Goal: Transaction & Acquisition: Book appointment/travel/reservation

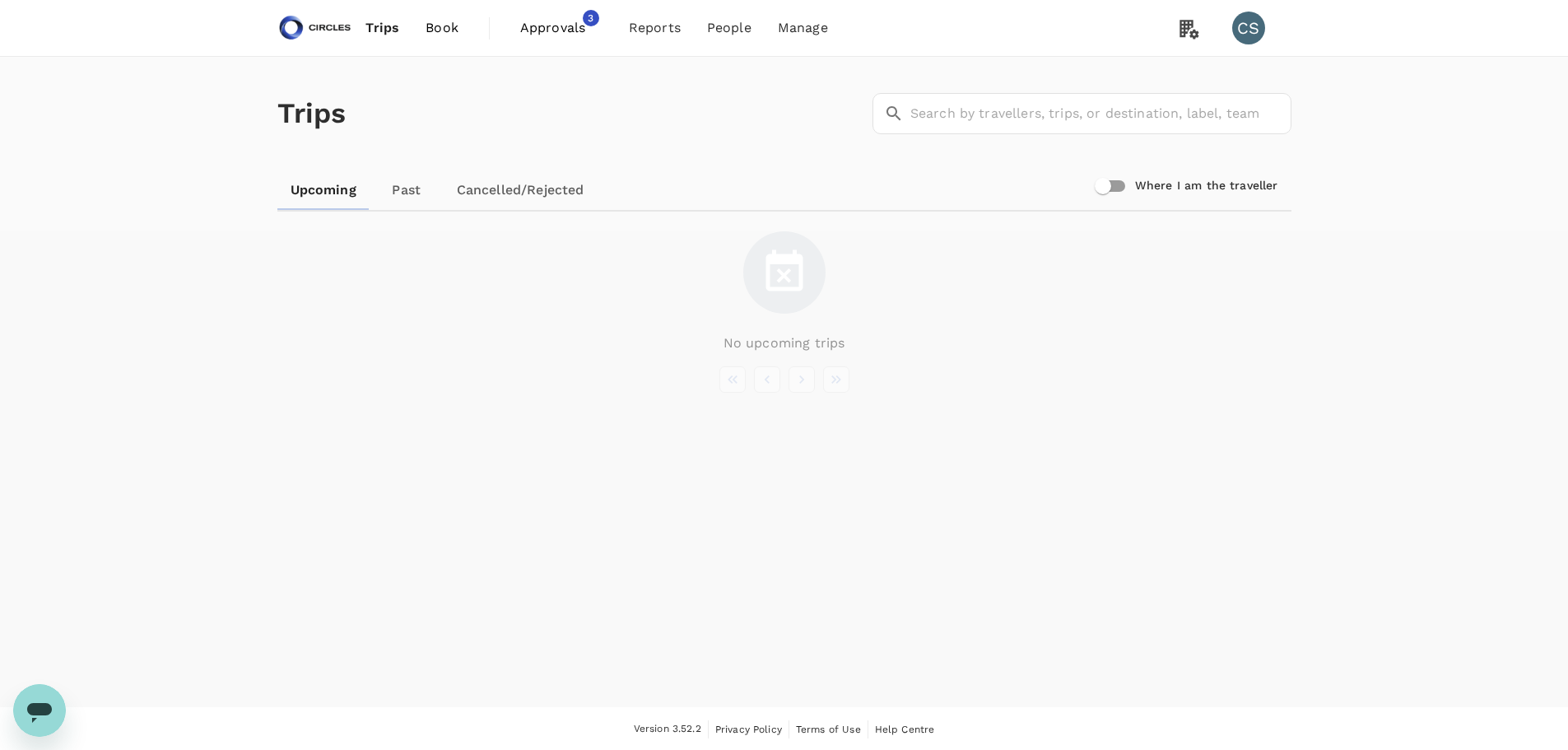
click at [426, 28] on span "Book" at bounding box center [442, 28] width 33 height 20
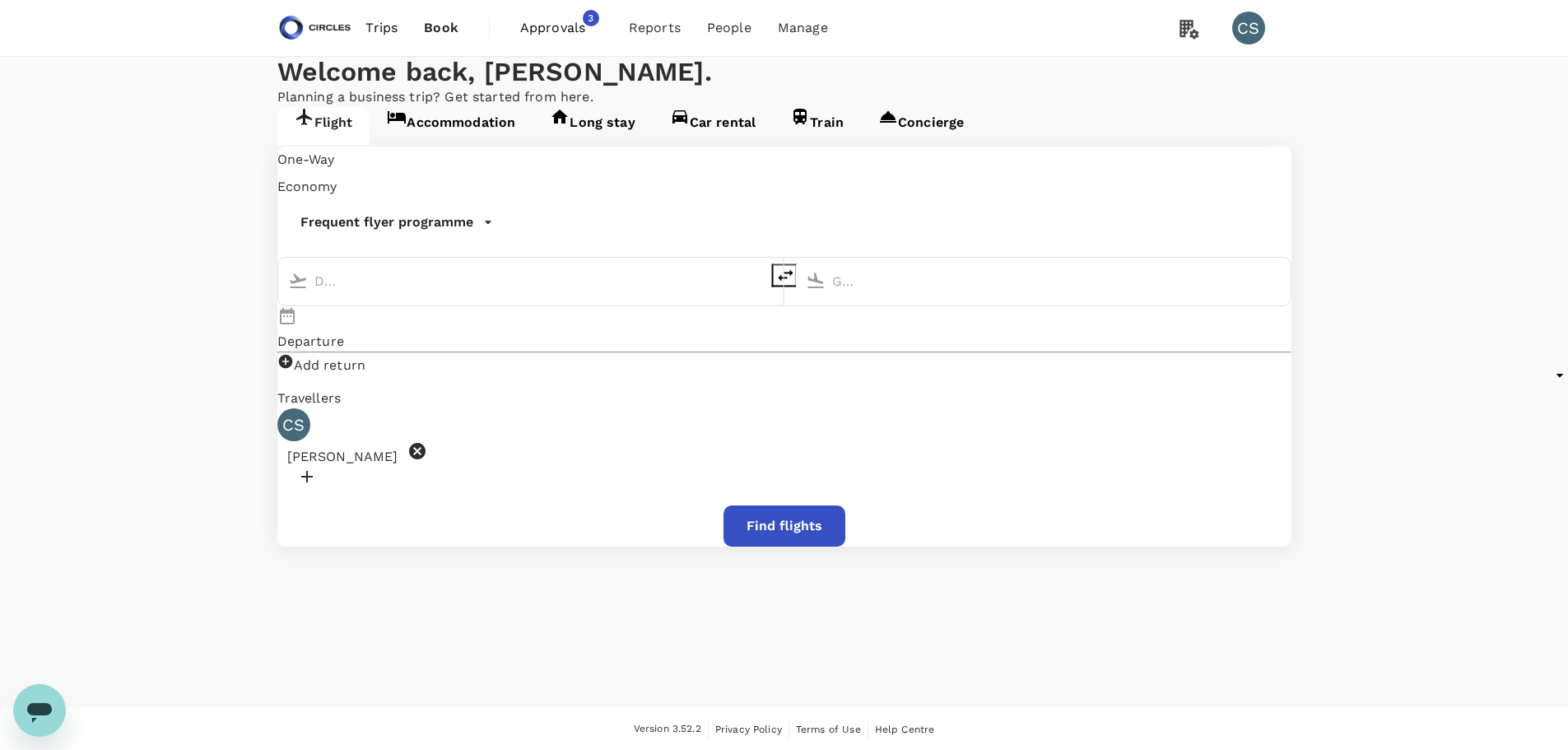
click at [343, 294] on input "text" at bounding box center [329, 281] width 28 height 25
type input "[GEOGRAPHIC_DATA], [GEOGRAPHIC_DATA] (any)"
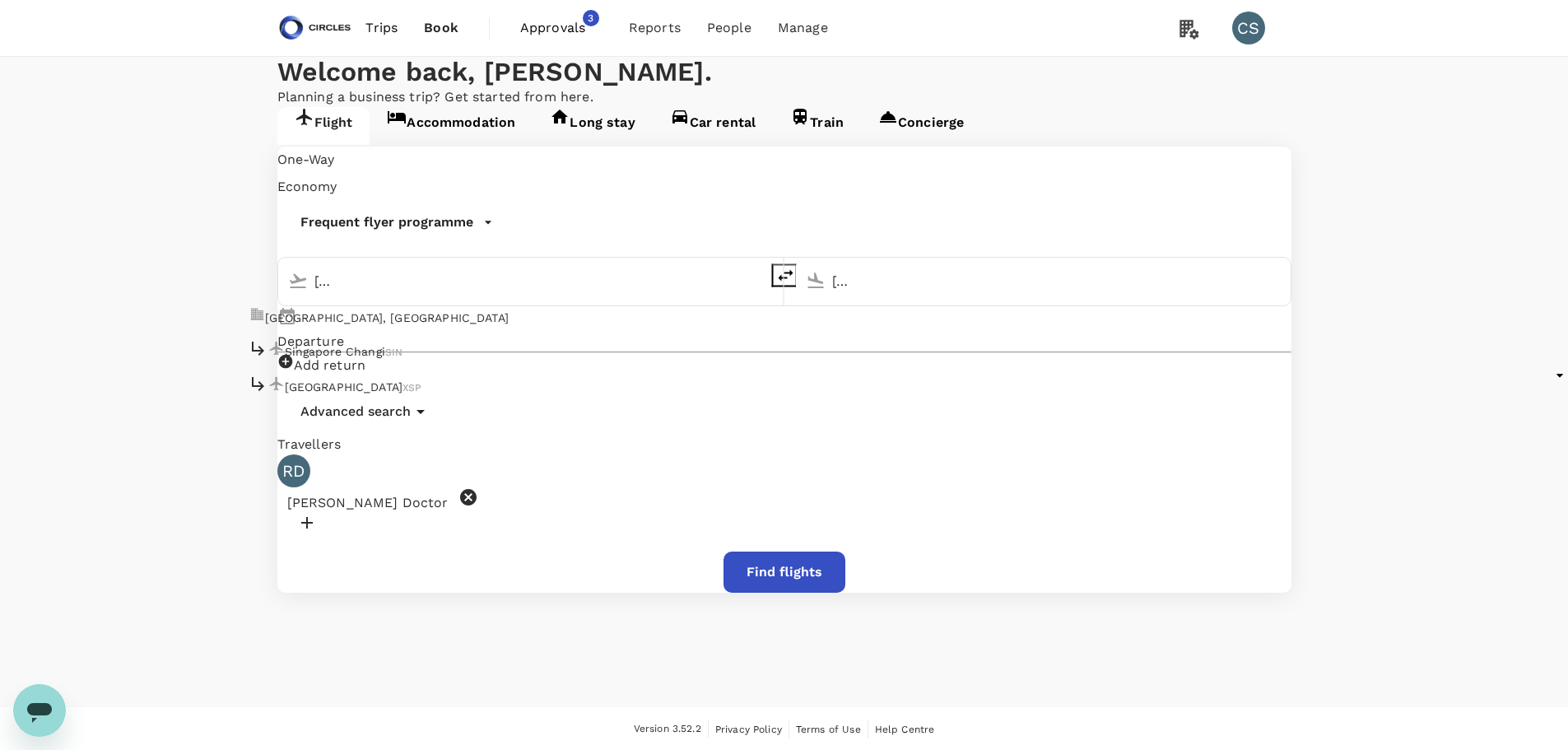
click at [460, 326] on p "[GEOGRAPHIC_DATA], [GEOGRAPHIC_DATA]" at bounding box center [386, 317] width 243 height 17
type input "[GEOGRAPHIC_DATA], [GEOGRAPHIC_DATA] (any)"
drag, startPoint x: 871, startPoint y: 297, endPoint x: 673, endPoint y: 317, distance: 199.0
click at [799, 297] on div "[GEOGRAPHIC_DATA], [GEOGRAPHIC_DATA] (any)" at bounding box center [1040, 278] width 481 height 37
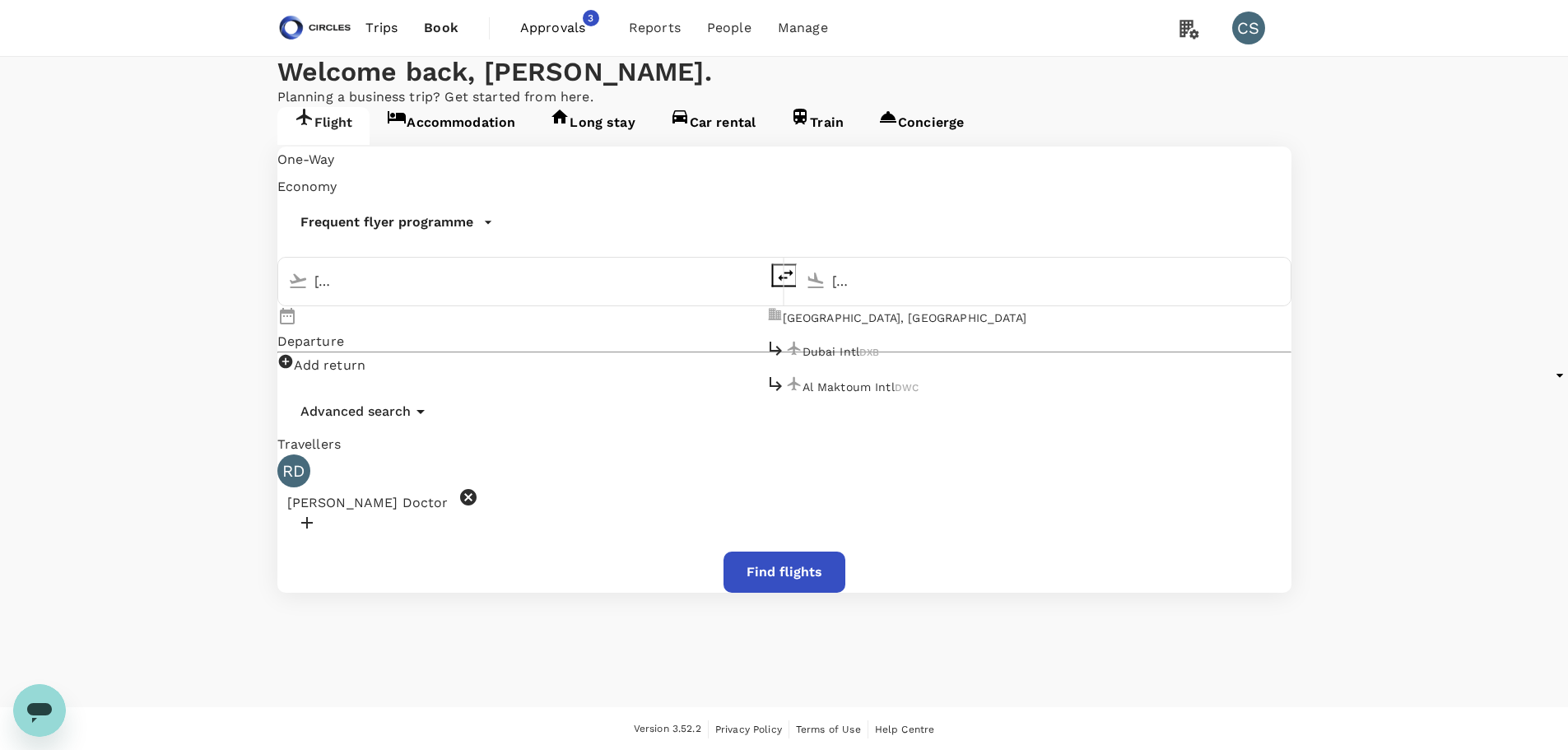
click at [816, 333] on li "[GEOGRAPHIC_DATA], [GEOGRAPHIC_DATA]" at bounding box center [943, 317] width 378 height 32
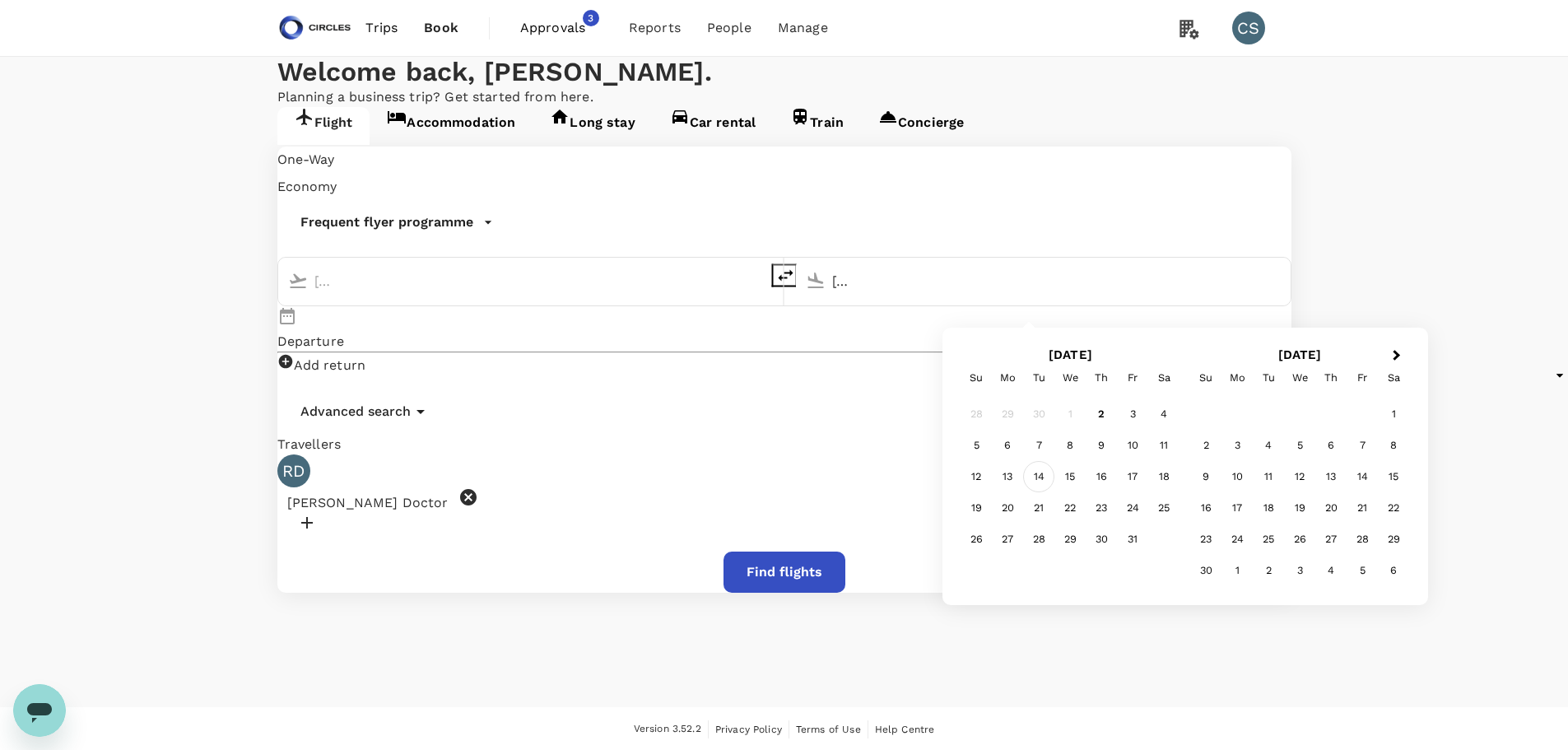
type input "[GEOGRAPHIC_DATA], [GEOGRAPHIC_DATA] (any)"
click at [1040, 475] on div "14" at bounding box center [1039, 477] width 31 height 31
click at [366, 353] on div "Add return" at bounding box center [322, 364] width 89 height 22
type input "roundtrip"
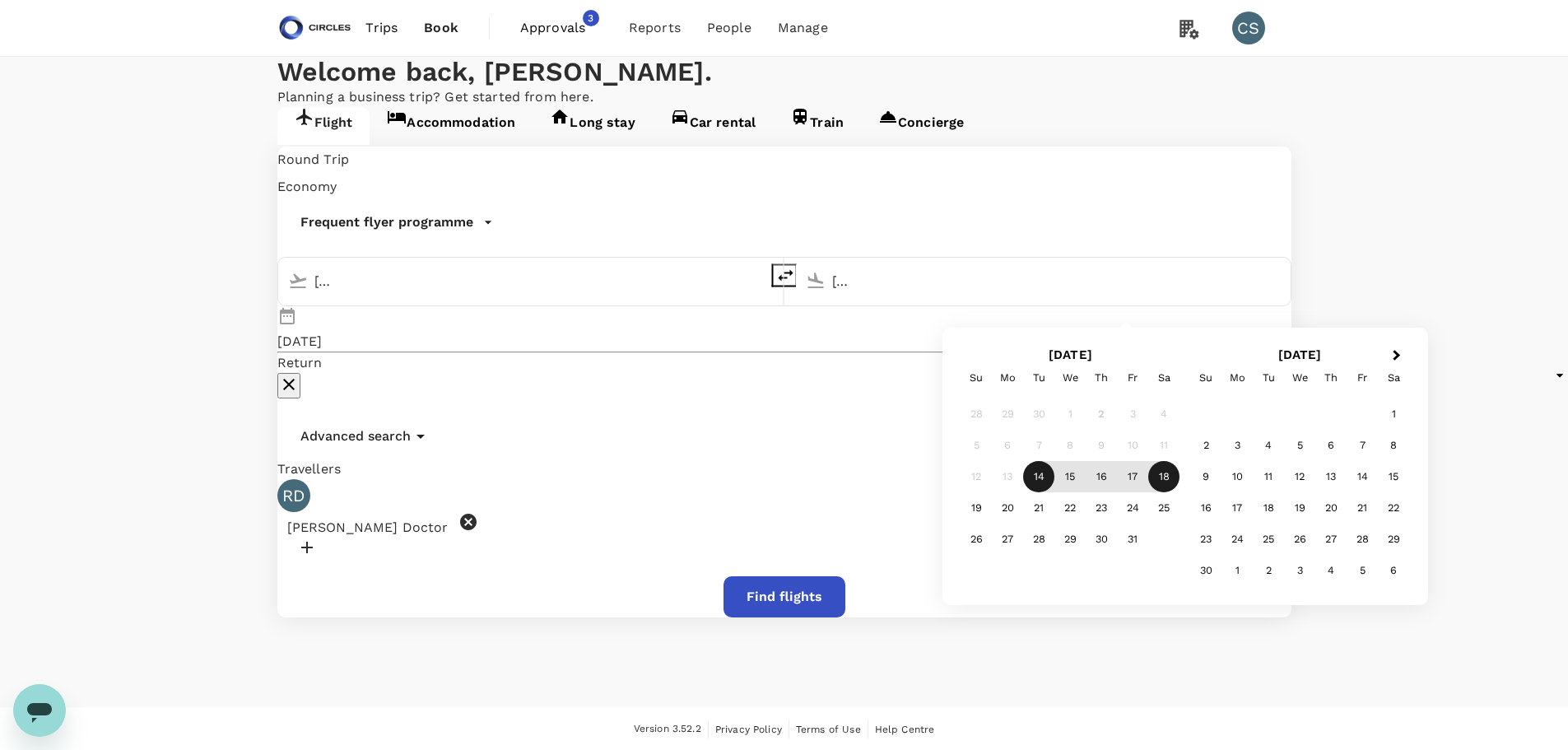
click at [1166, 467] on div "18" at bounding box center [1164, 477] width 31 height 31
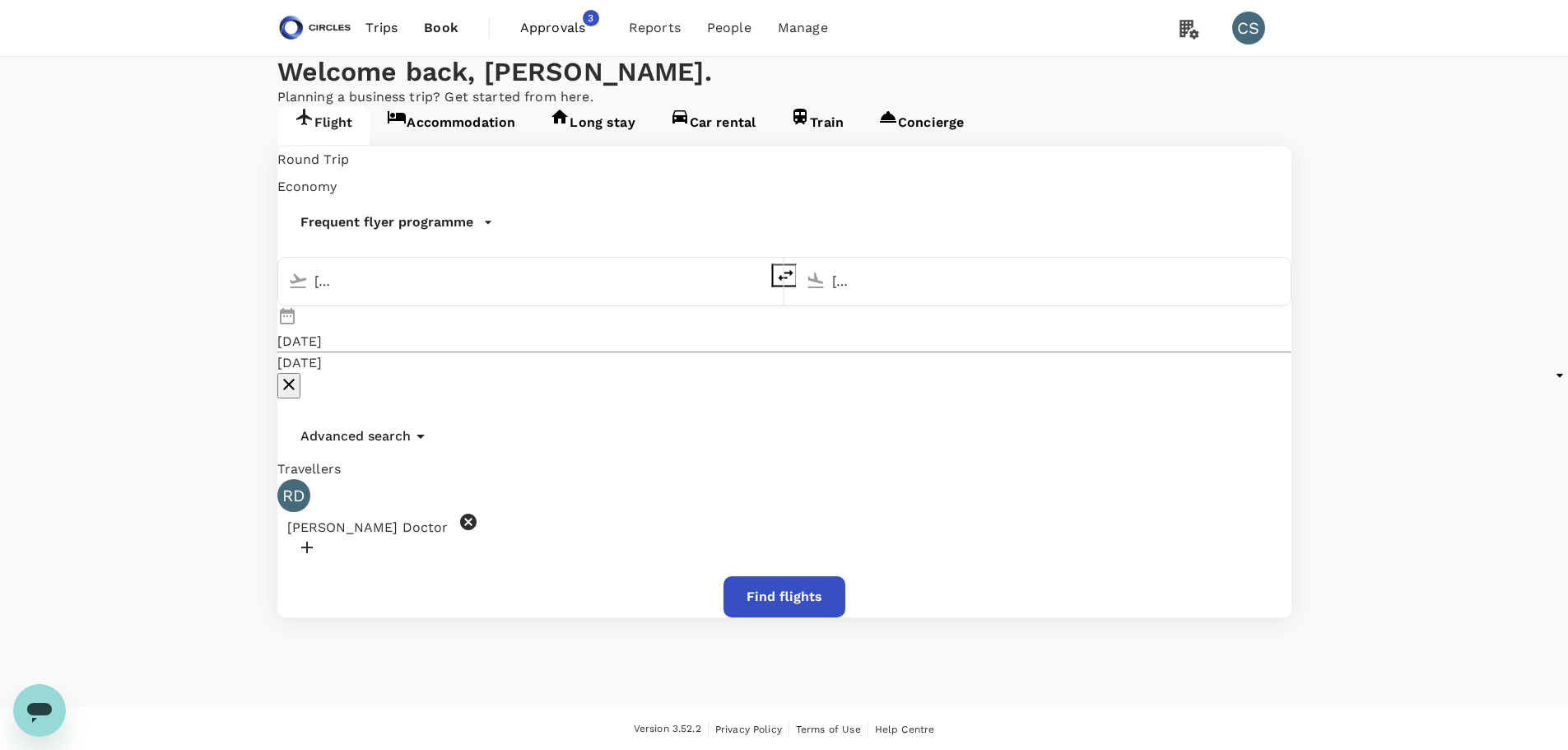
click at [478, 512] on icon at bounding box center [468, 522] width 20 height 20
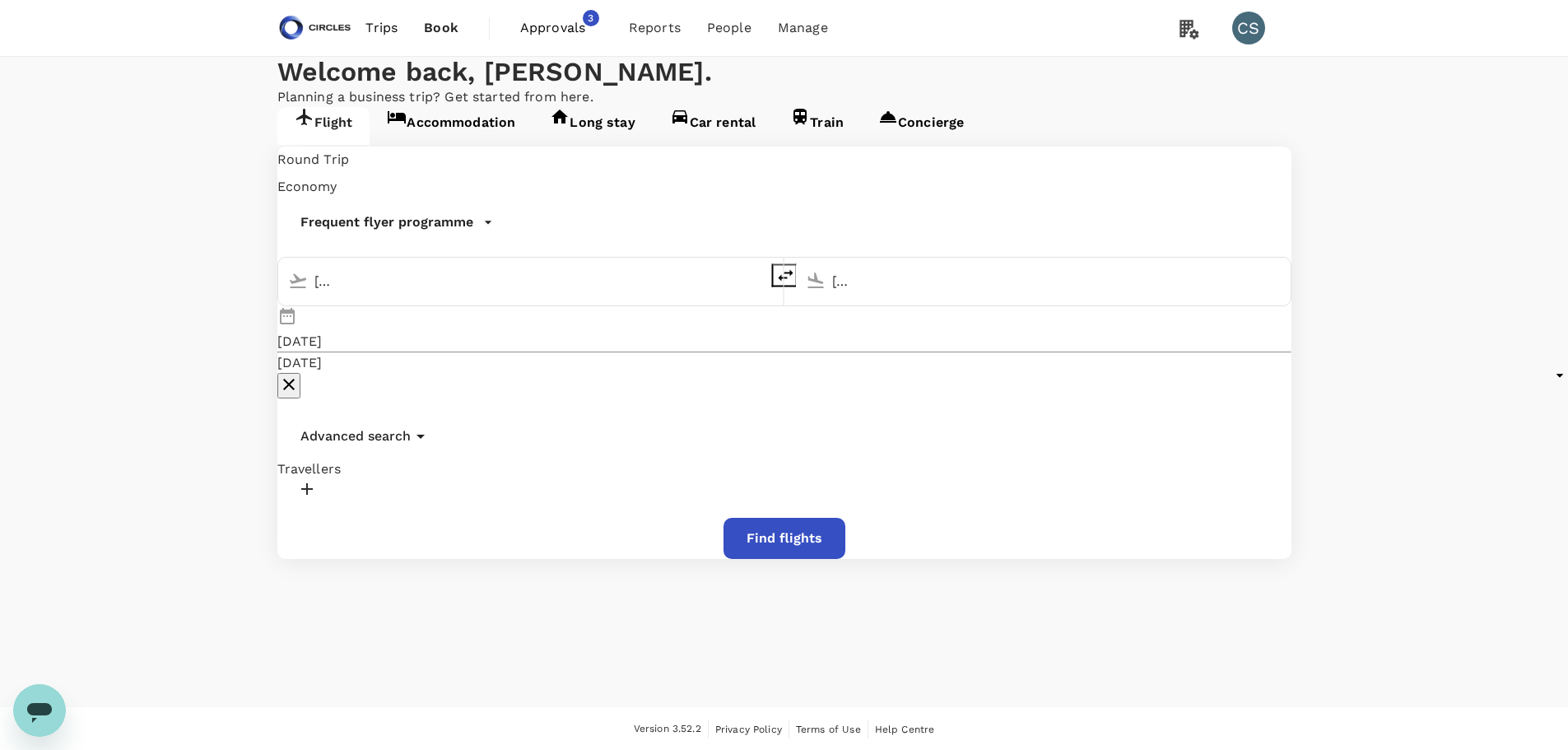
click at [365, 479] on div at bounding box center [784, 491] width 1014 height 25
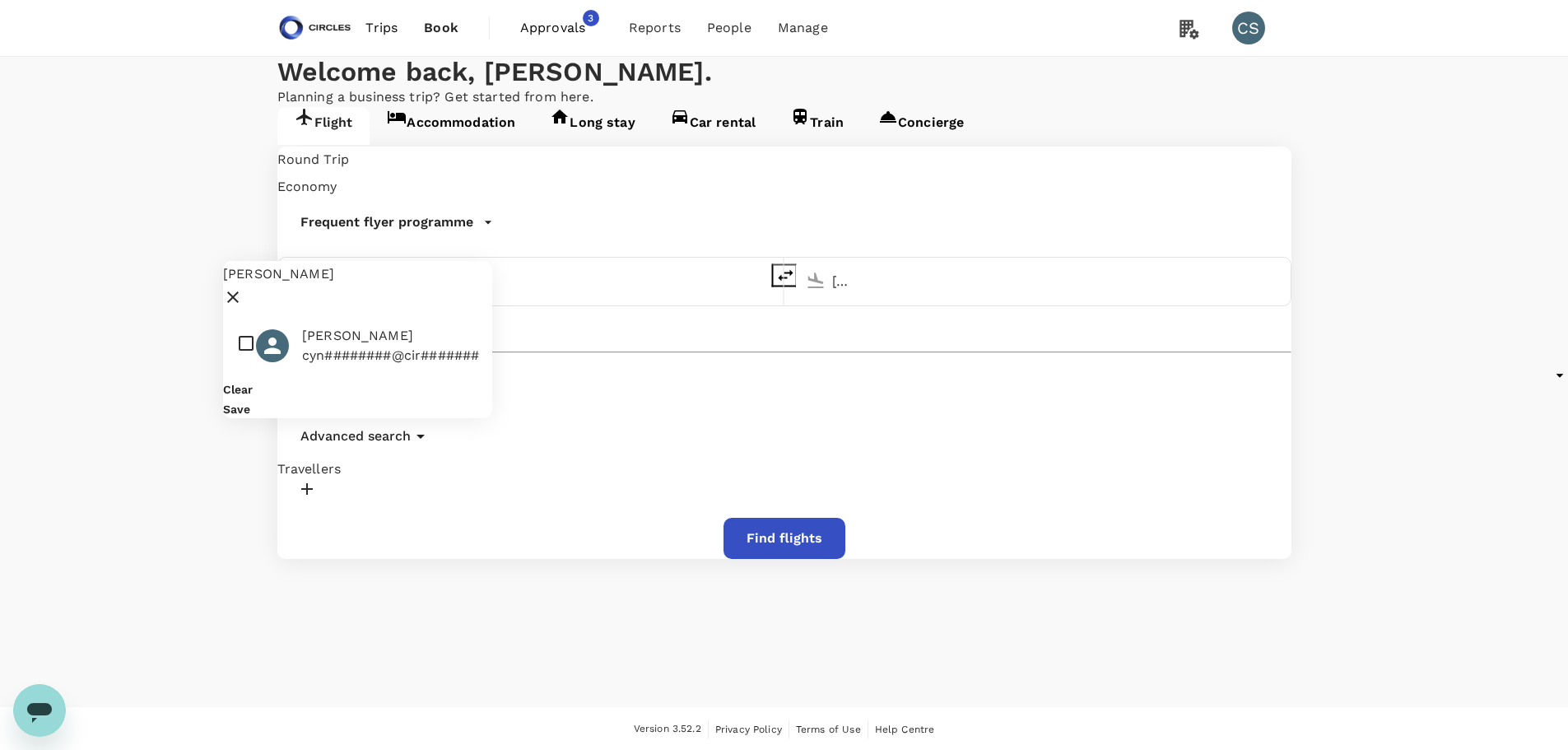
type input "[PERSON_NAME]"
click at [265, 319] on input "checkbox" at bounding box center [358, 345] width 269 height 52
checkbox input "true"
click at [492, 399] on div "Clear Save" at bounding box center [358, 398] width 269 height 39
click at [250, 403] on button "Save" at bounding box center [236, 409] width 27 height 13
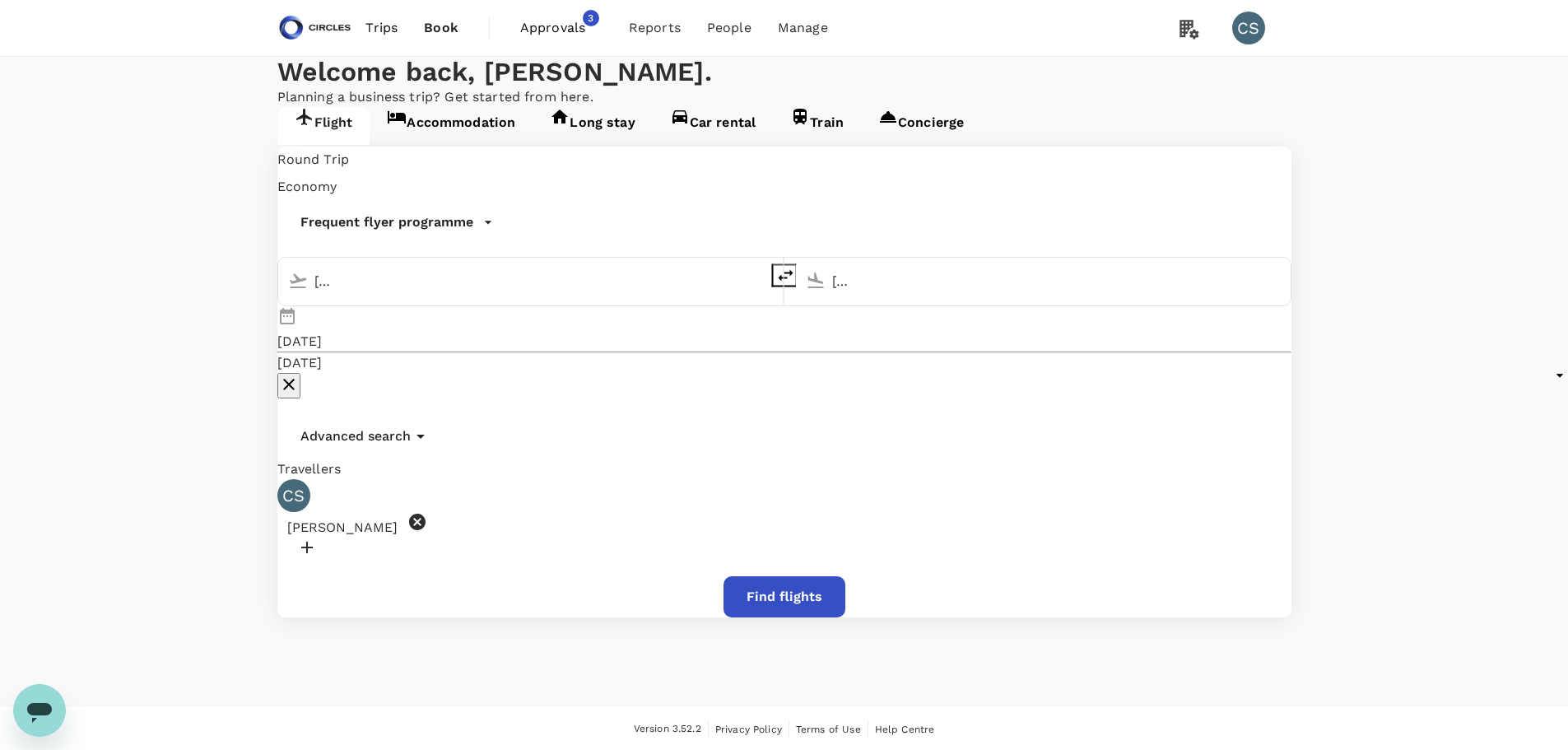
click at [817, 576] on button "Find flights" at bounding box center [785, 597] width 122 height 41
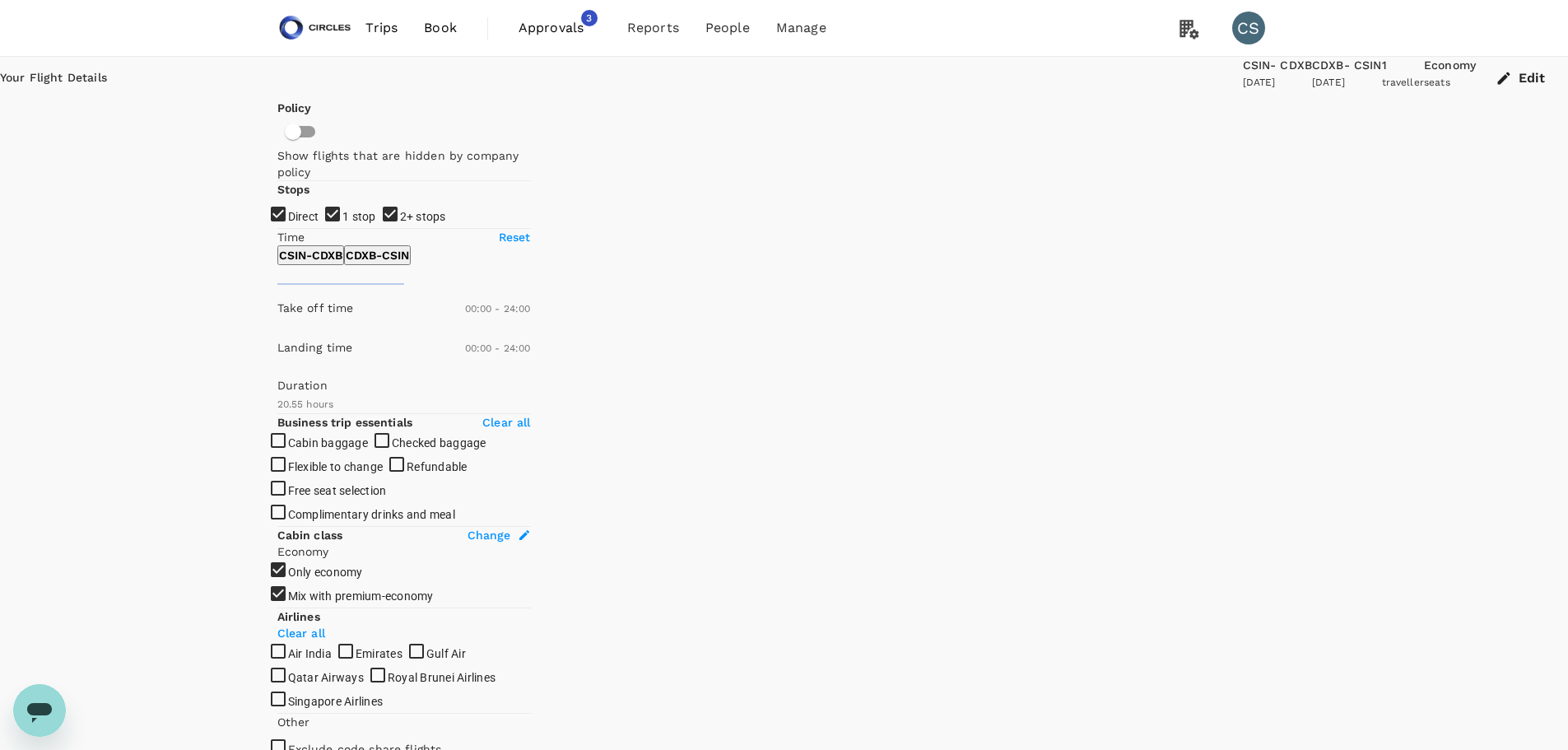
type input "2170"
click at [1476, 93] on button "Edit" at bounding box center [1522, 78] width 92 height 43
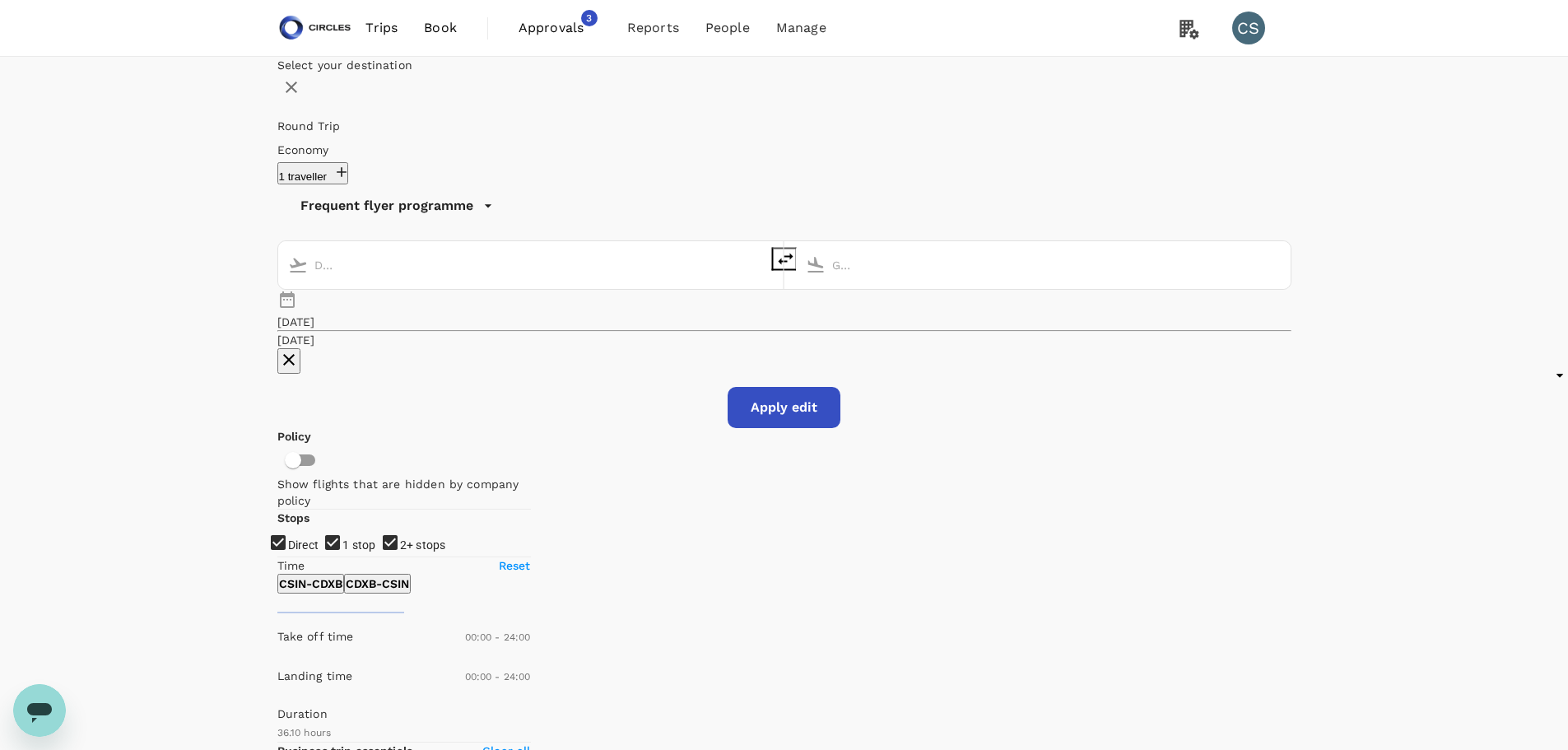
type input "[GEOGRAPHIC_DATA], [GEOGRAPHIC_DATA] (any)"
click at [775, 249] on icon "delete" at bounding box center [785, 259] width 20 height 20
type input "[GEOGRAPHIC_DATA], [GEOGRAPHIC_DATA] (any)"
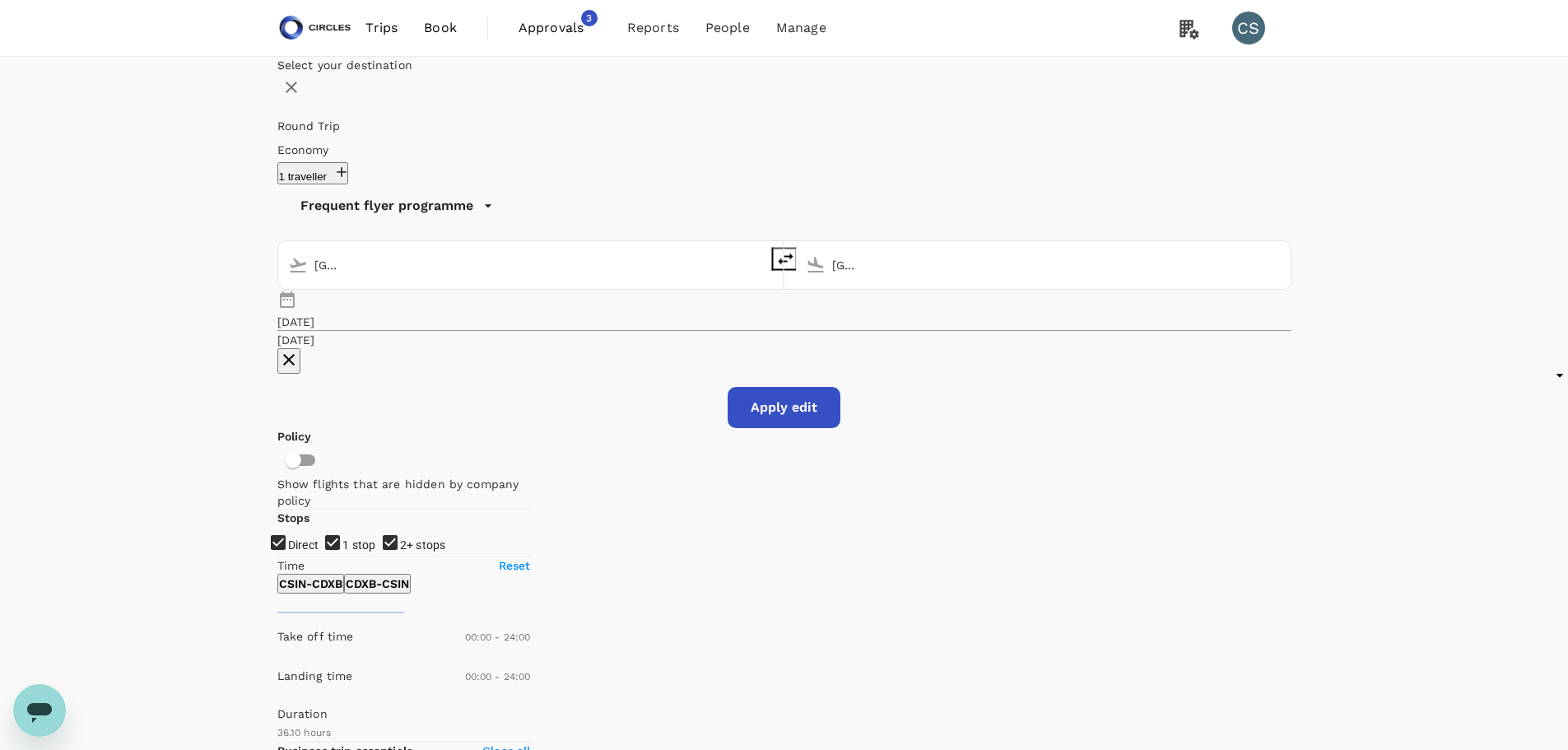
click at [756, 387] on button "Apply edit" at bounding box center [783, 407] width 112 height 41
checkbox input "false"
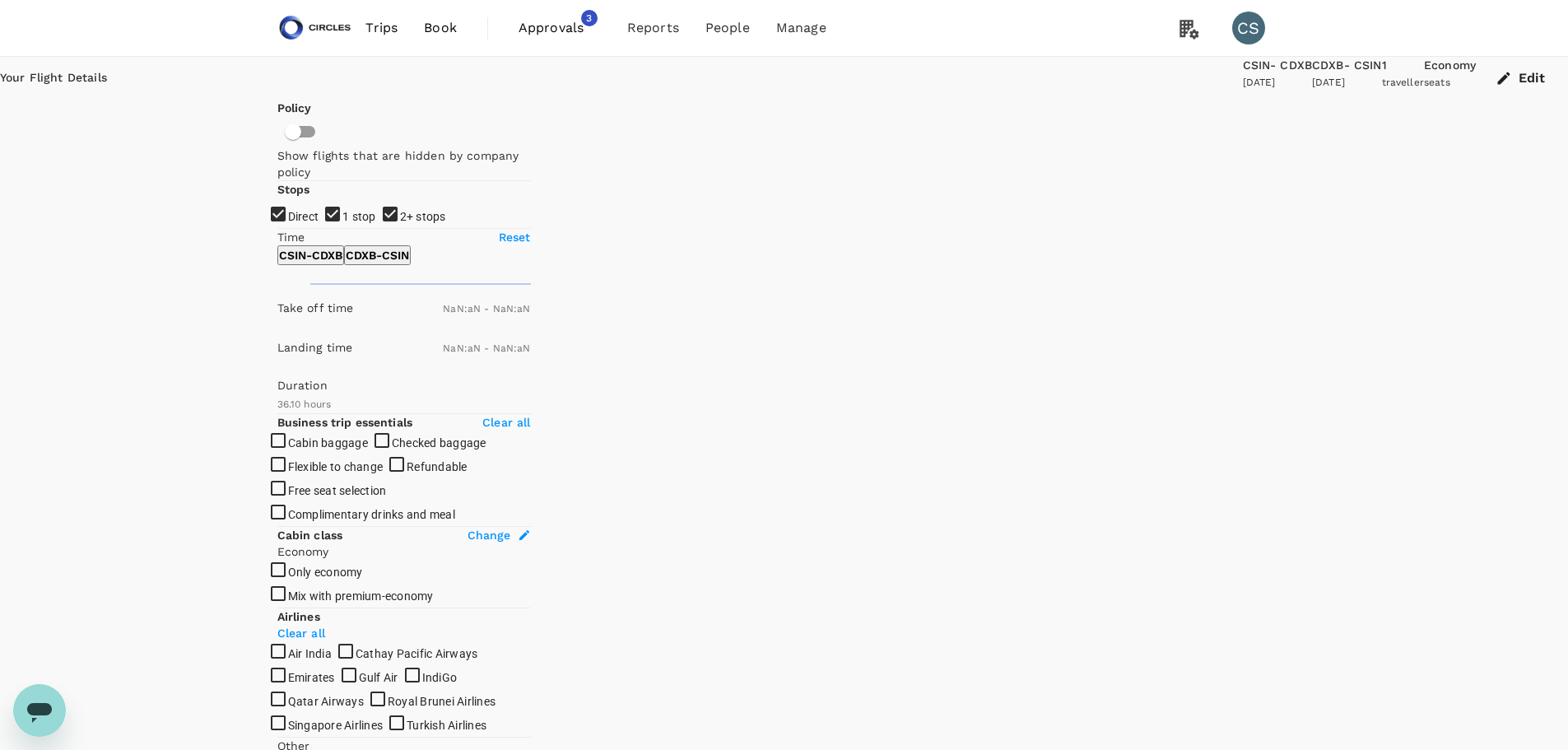
type input "1440"
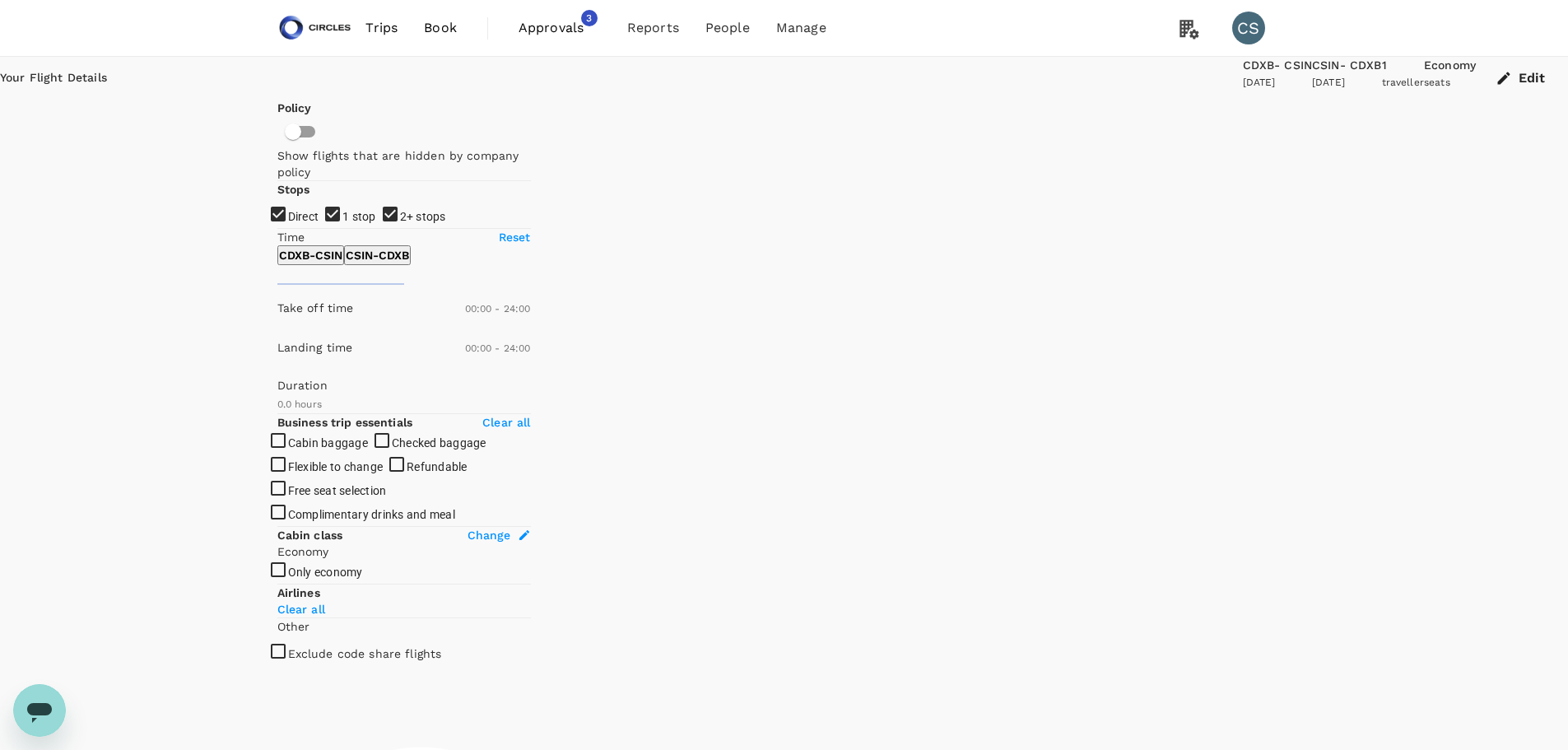
type input "680"
checkbox input "true"
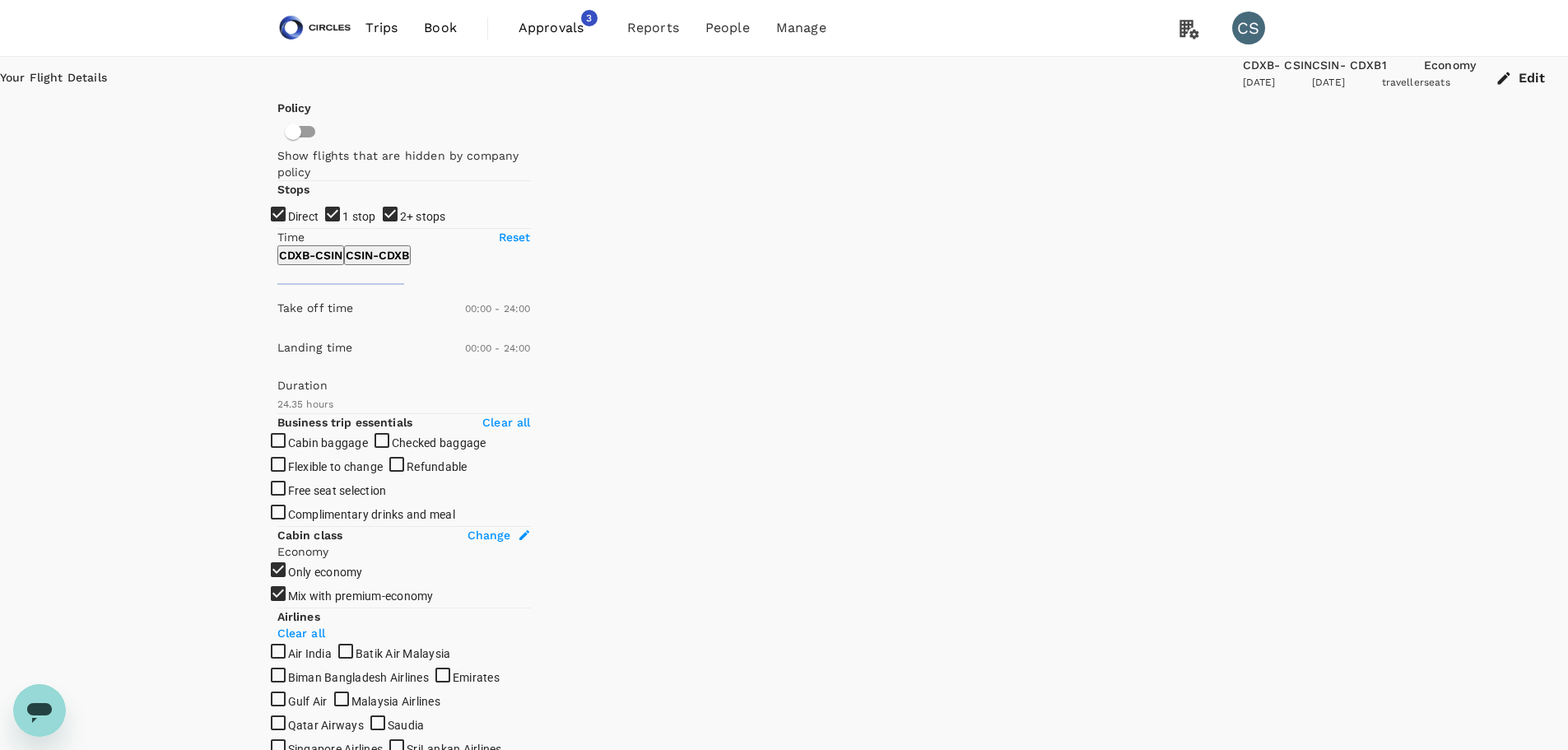
type input "2330"
click at [343, 227] on span "1 stop" at bounding box center [359, 216] width 34 height 20
click at [325, 290] on input "1 stop" at bounding box center [784, 375] width 1568 height 750
checkbox input "false"
click at [400, 223] on span "2+ stops" at bounding box center [423, 216] width 46 height 13
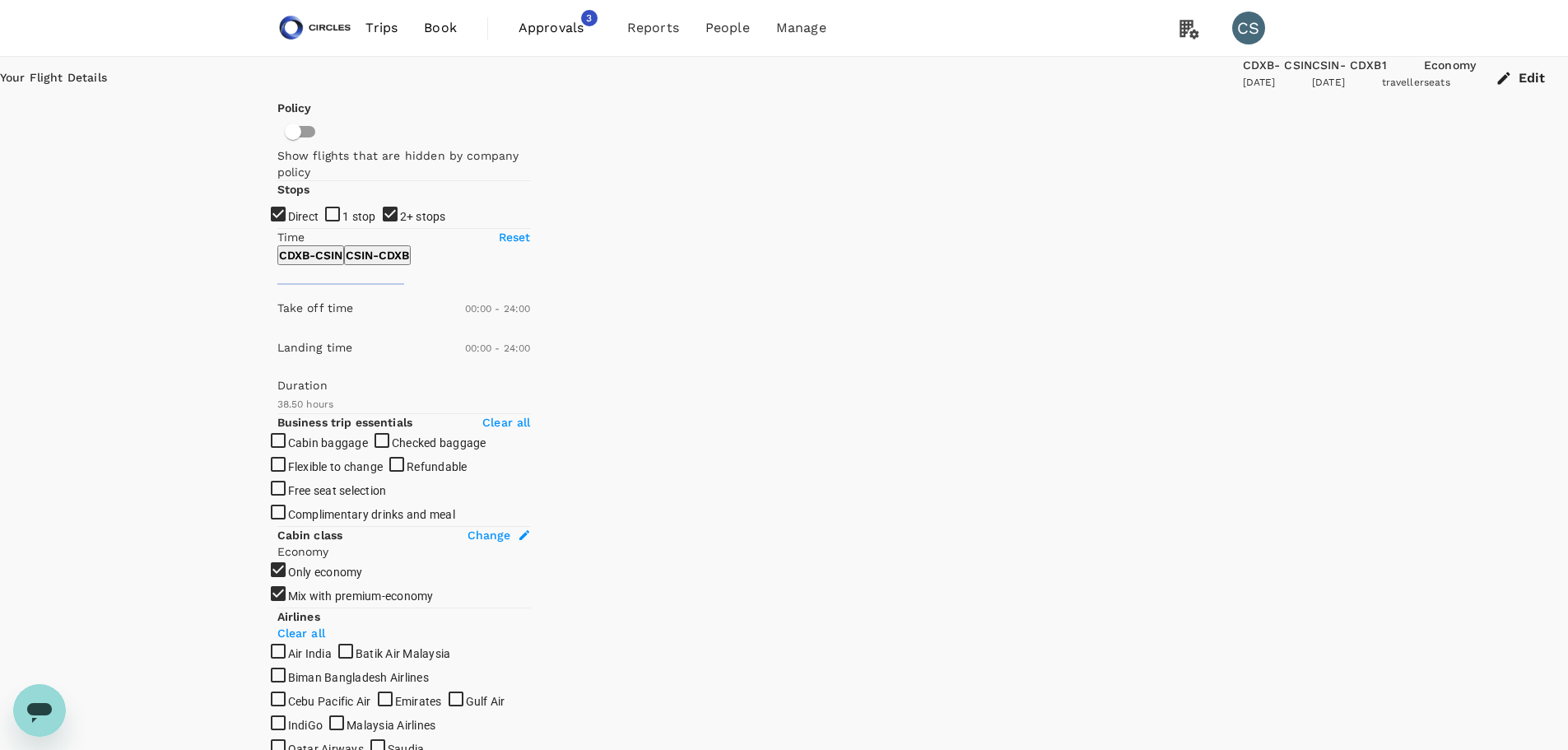
click at [335, 335] on input "2+ stops" at bounding box center [784, 375] width 1568 height 750
checkbox input "false"
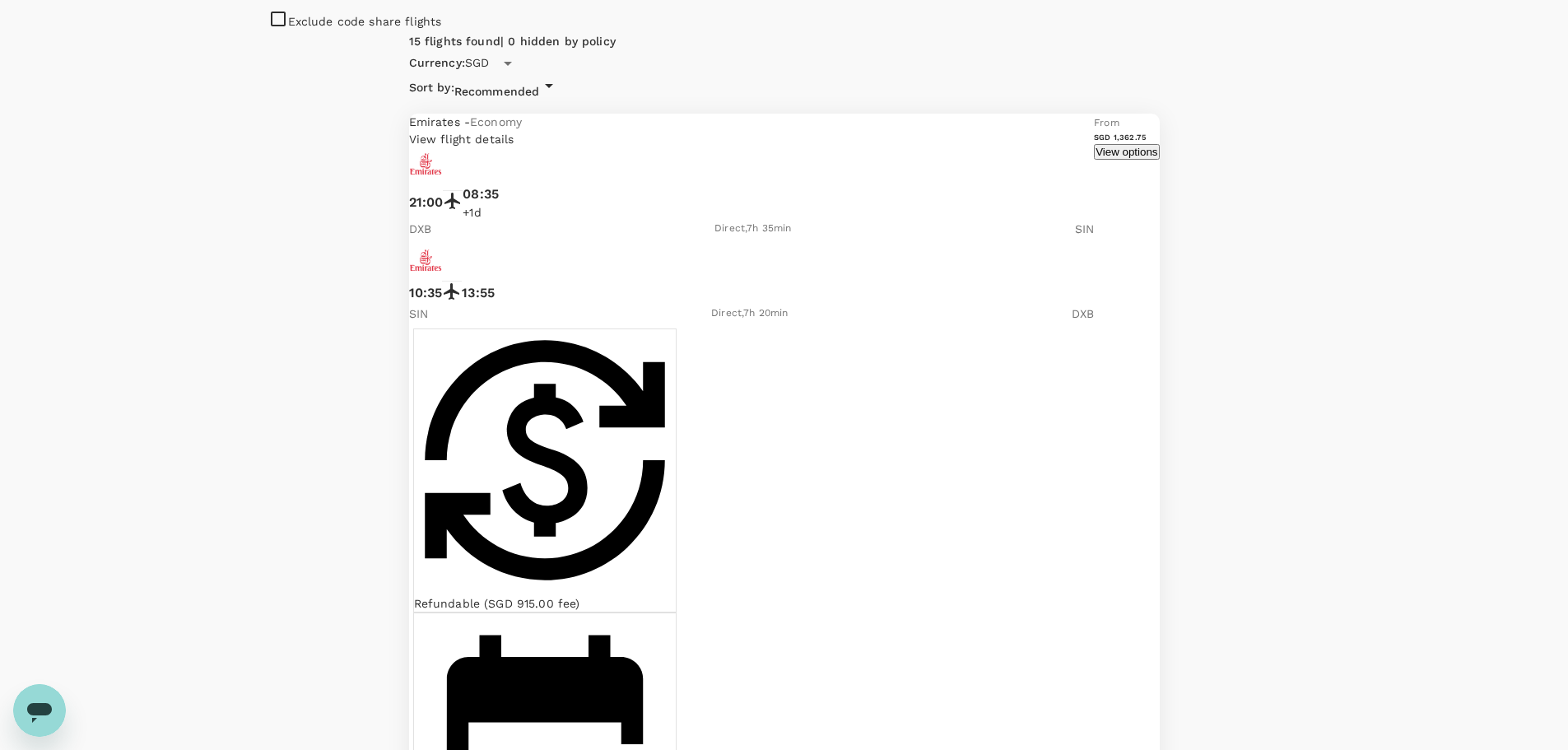
scroll to position [1070, 0]
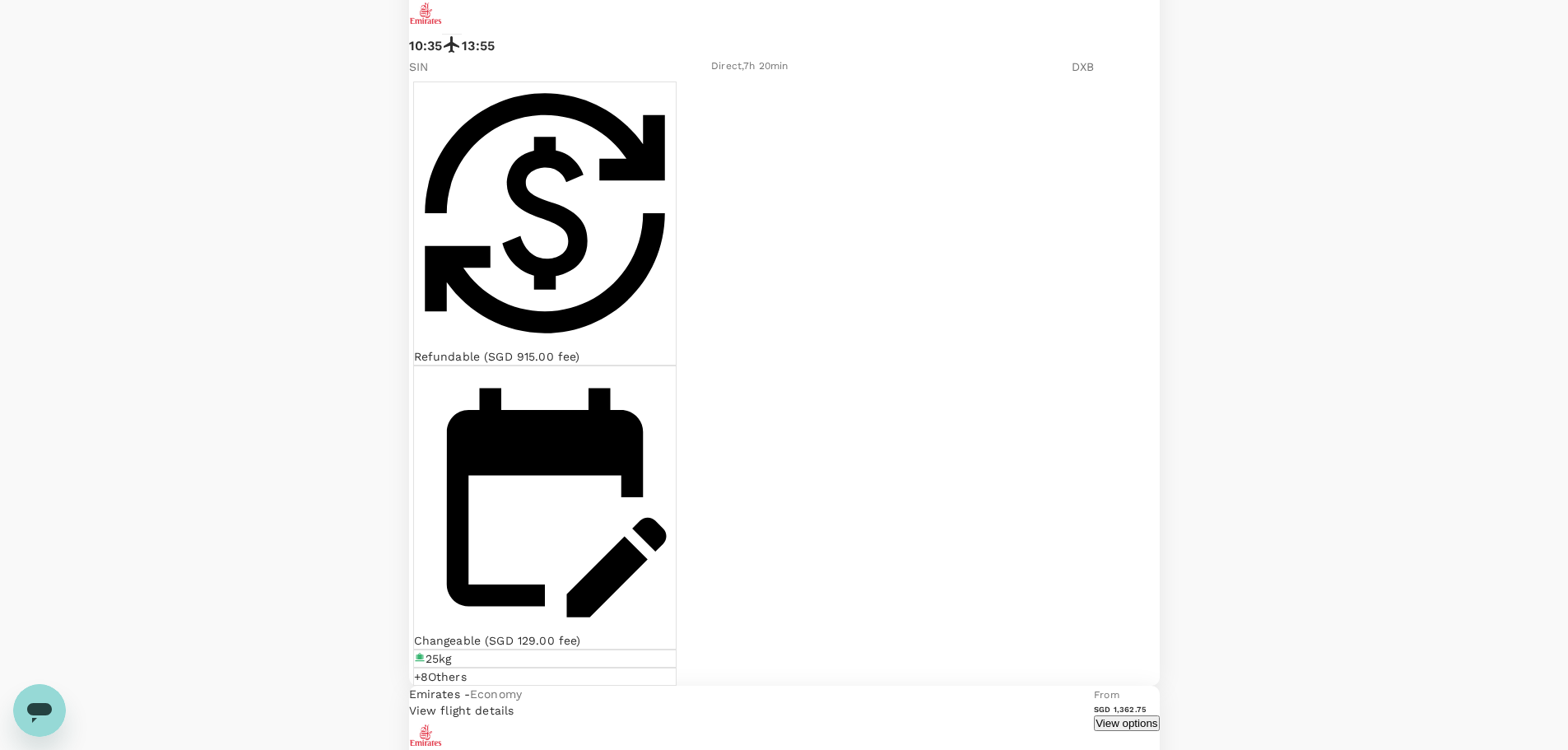
checkbox input "true"
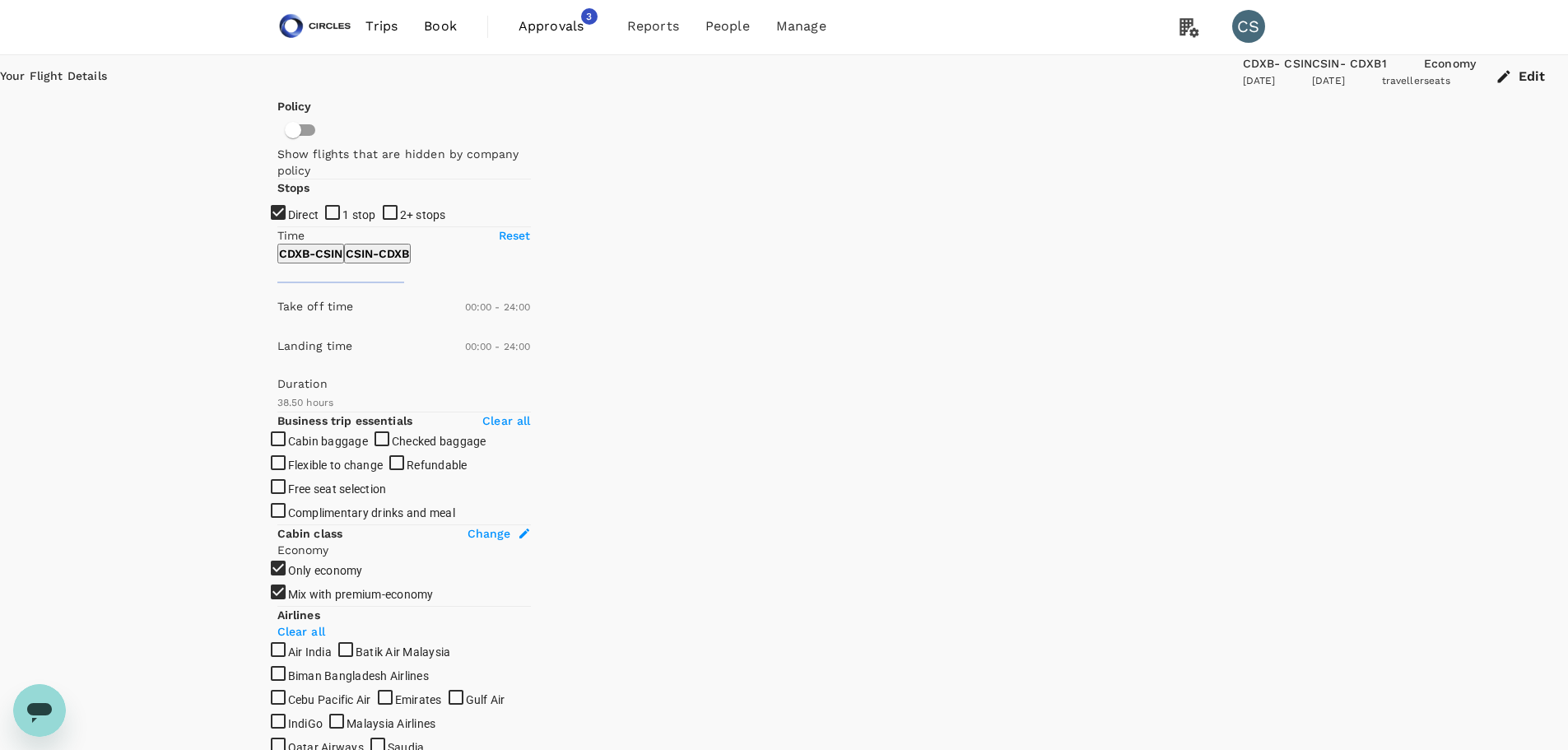
scroll to position [0, 0]
